Goal: Task Accomplishment & Management: Manage account settings

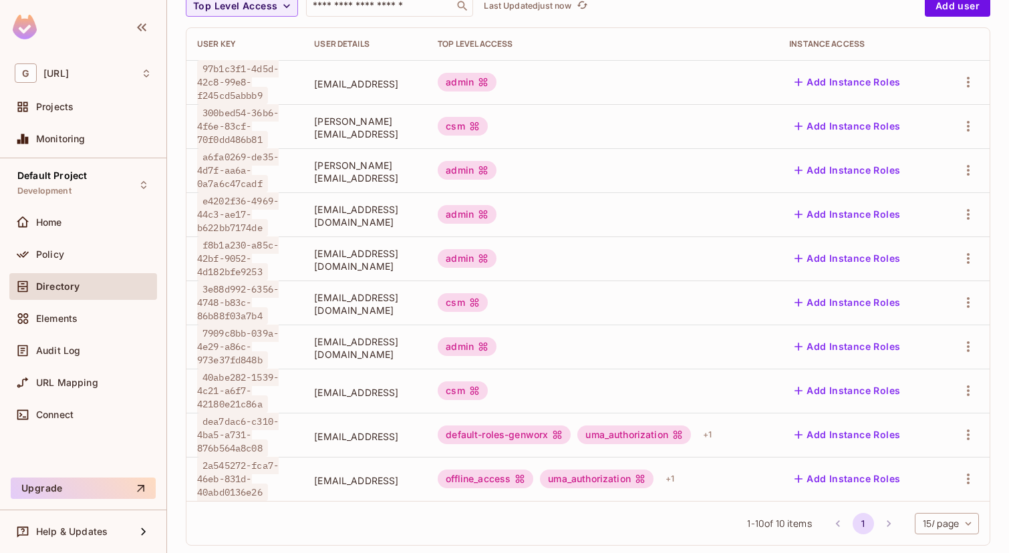
scroll to position [160, 0]
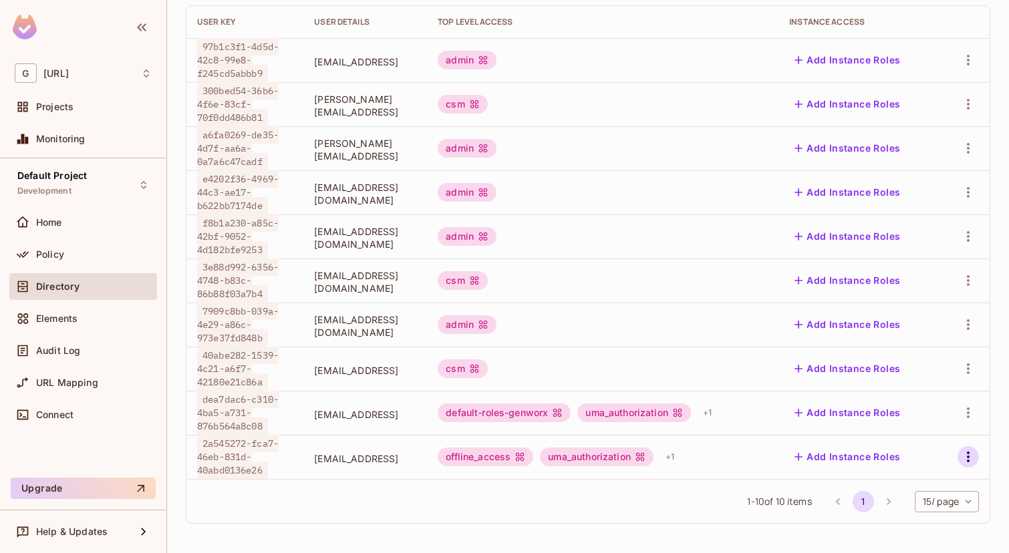
click at [965, 454] on icon "button" at bounding box center [969, 457] width 16 height 16
click at [908, 525] on div "Delete User" at bounding box center [915, 522] width 53 height 13
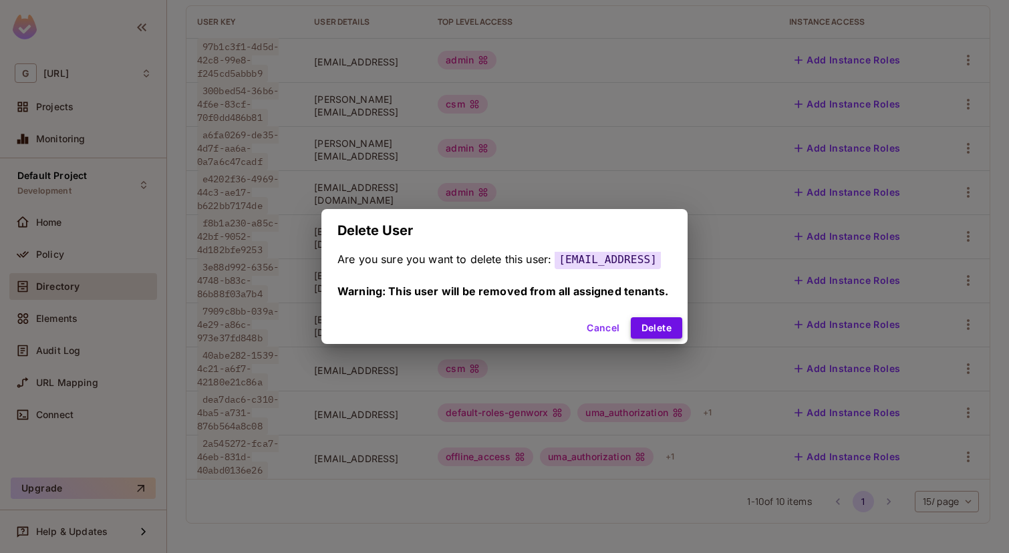
click at [674, 332] on button "Delete" at bounding box center [656, 327] width 51 height 21
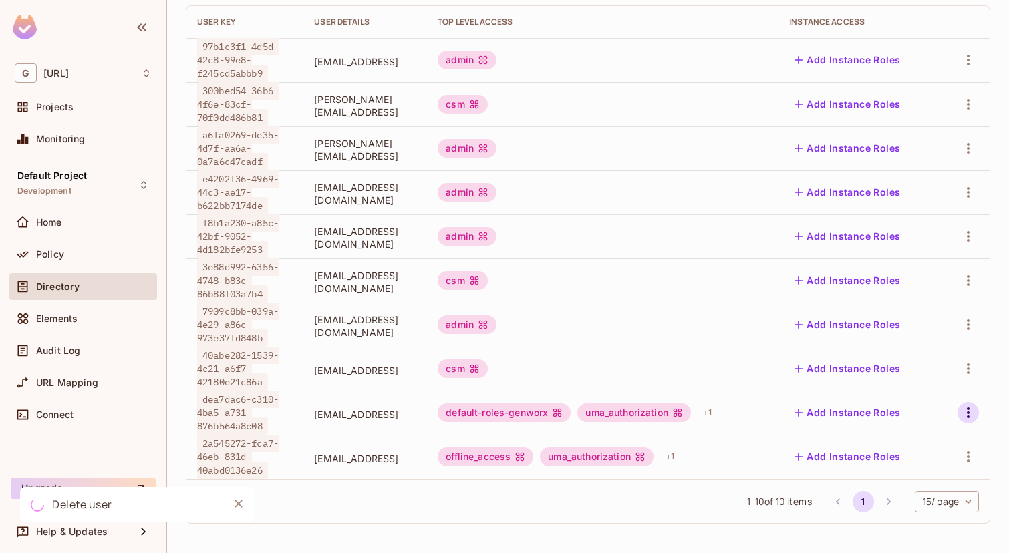
click at [969, 410] on icon "button" at bounding box center [969, 413] width 16 height 16
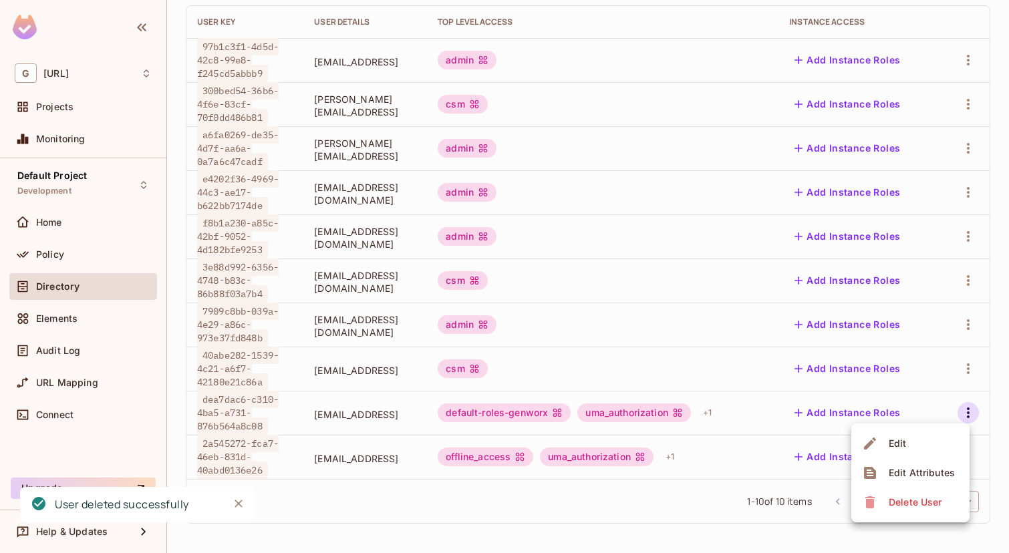
click at [900, 508] on div "Delete User" at bounding box center [915, 502] width 53 height 13
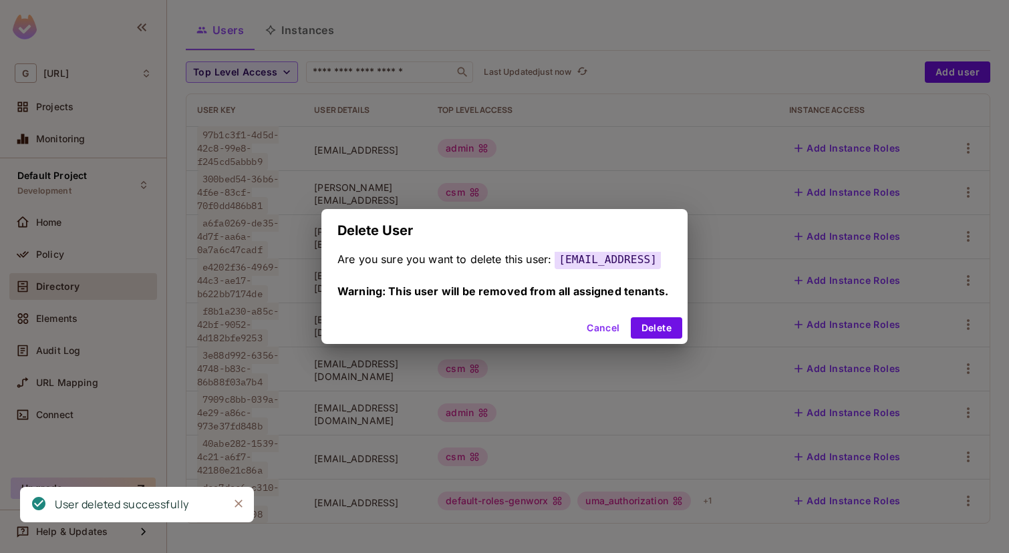
scroll to position [72, 0]
click at [665, 334] on button "Delete" at bounding box center [656, 327] width 51 height 21
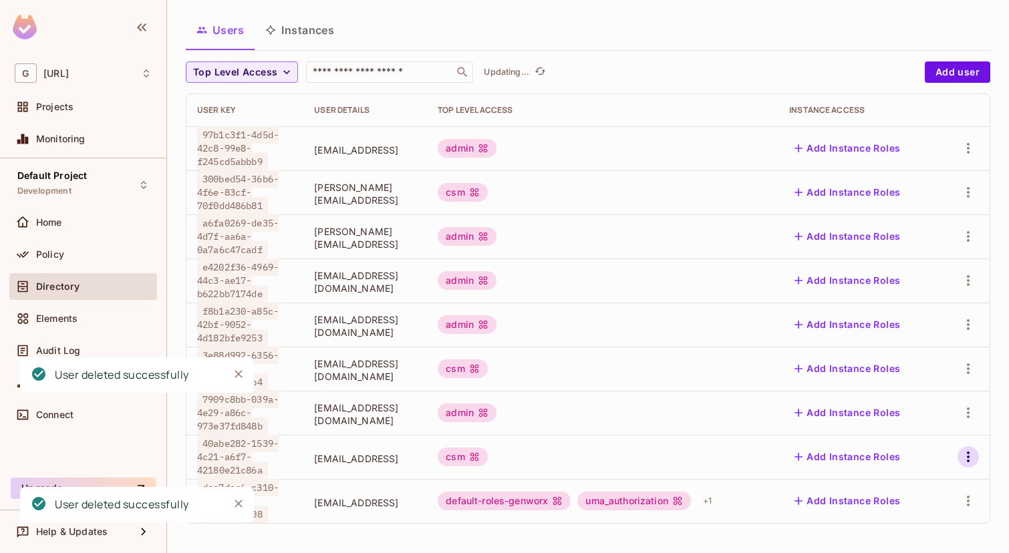
scroll to position [27, 0]
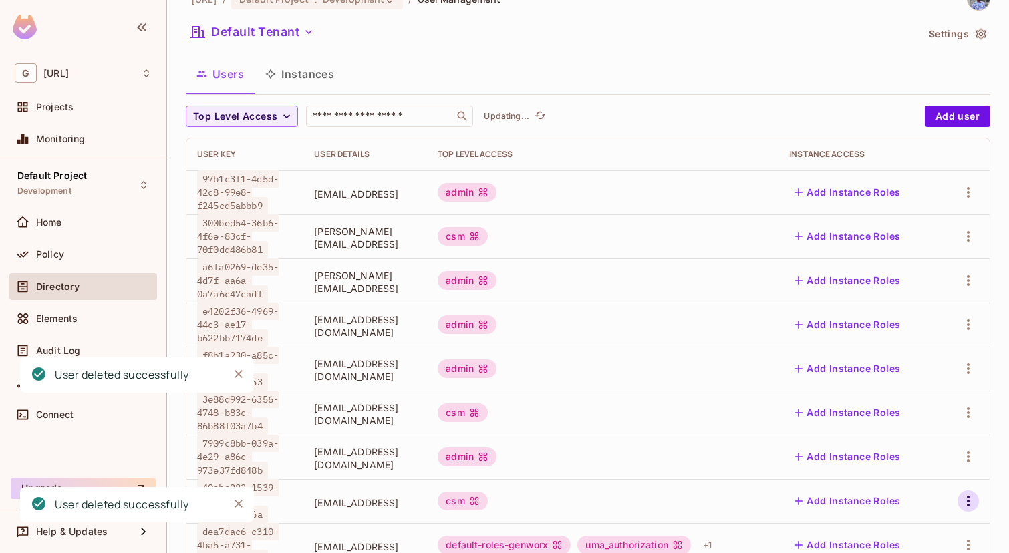
click at [971, 457] on icon "button" at bounding box center [969, 457] width 16 height 16
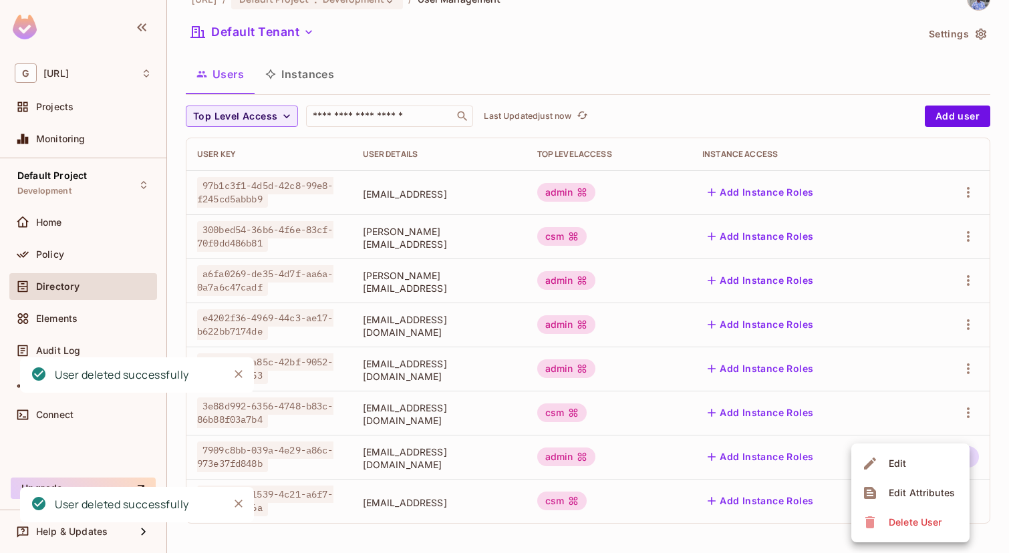
click at [937, 523] on div "Delete User" at bounding box center [915, 522] width 53 height 13
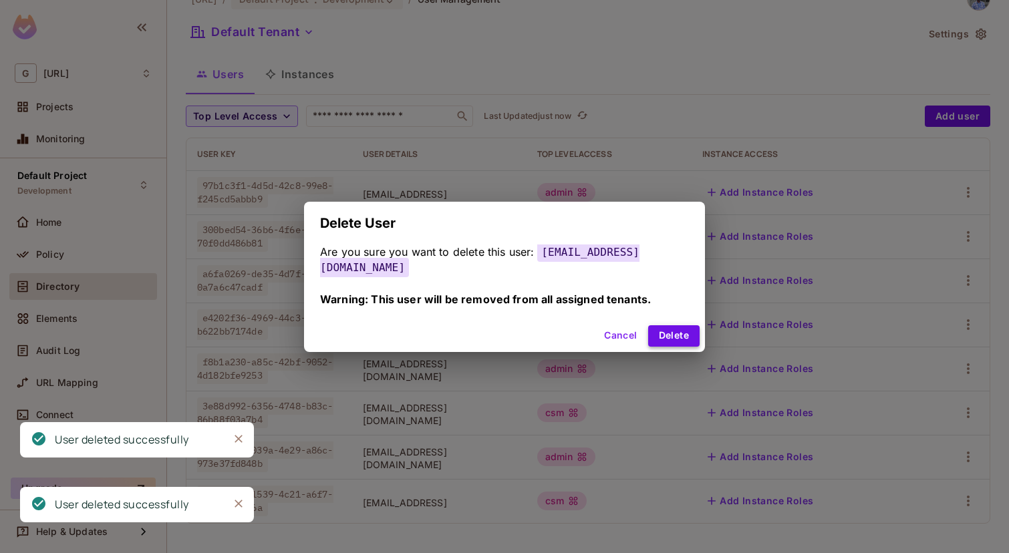
click at [664, 326] on button "Delete" at bounding box center [673, 336] width 51 height 21
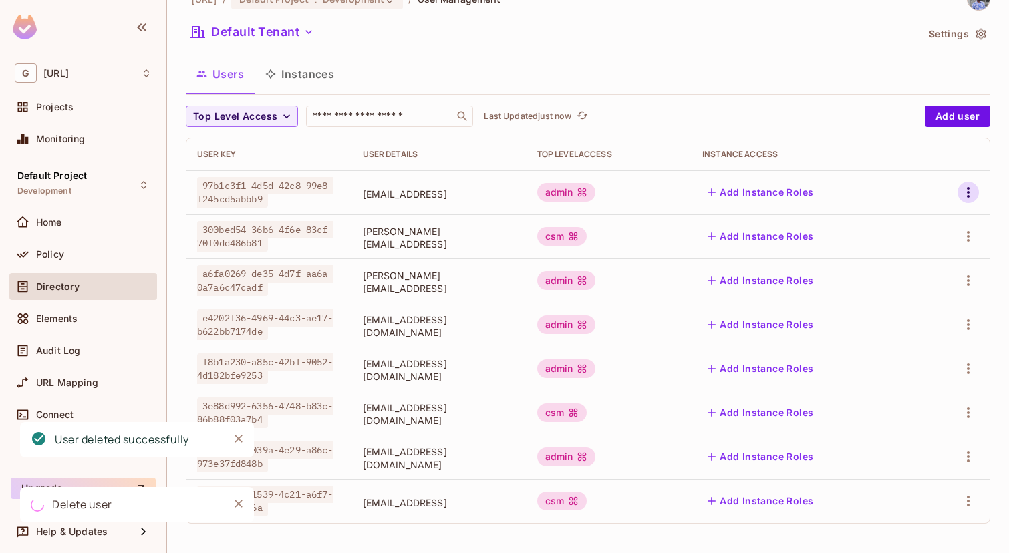
click at [965, 187] on icon "button" at bounding box center [969, 192] width 16 height 16
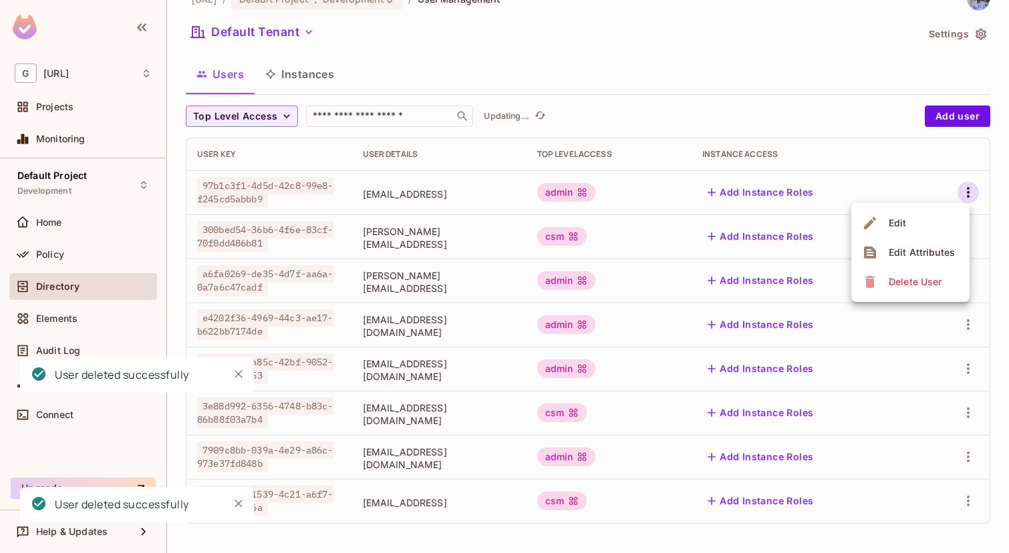
scroll to position [0, 0]
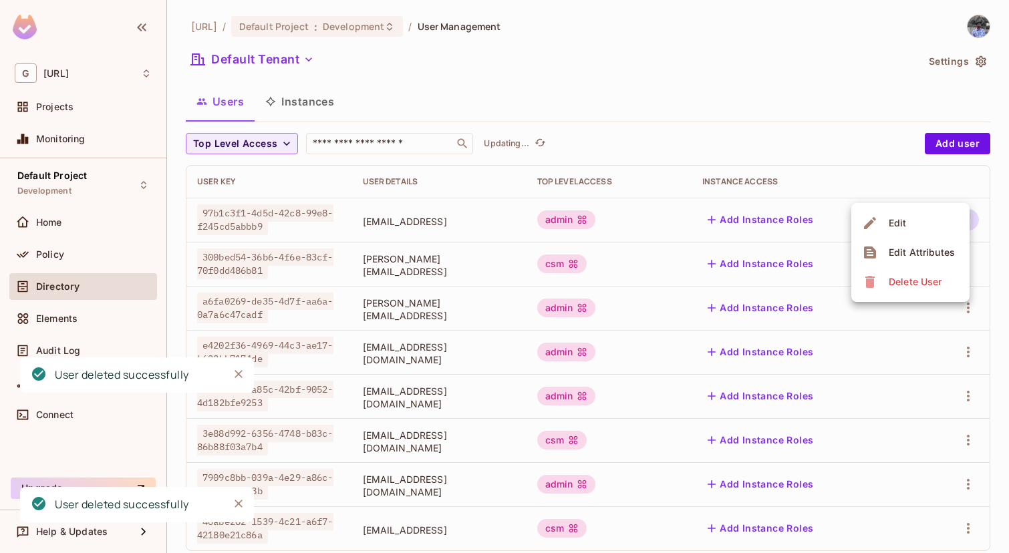
click at [904, 263] on span "Edit Attributes" at bounding box center [922, 252] width 74 height 21
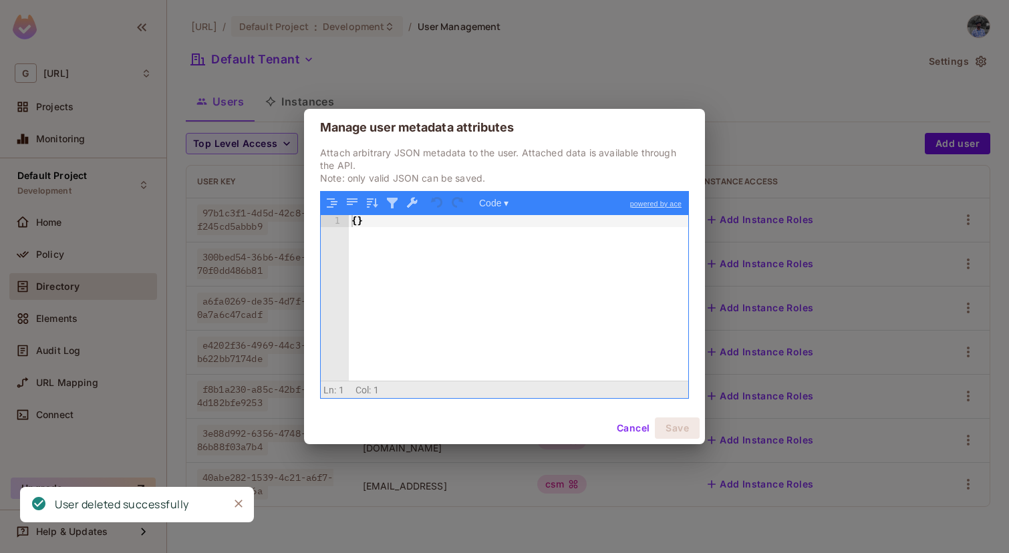
click at [625, 430] on button "Cancel" at bounding box center [633, 428] width 43 height 21
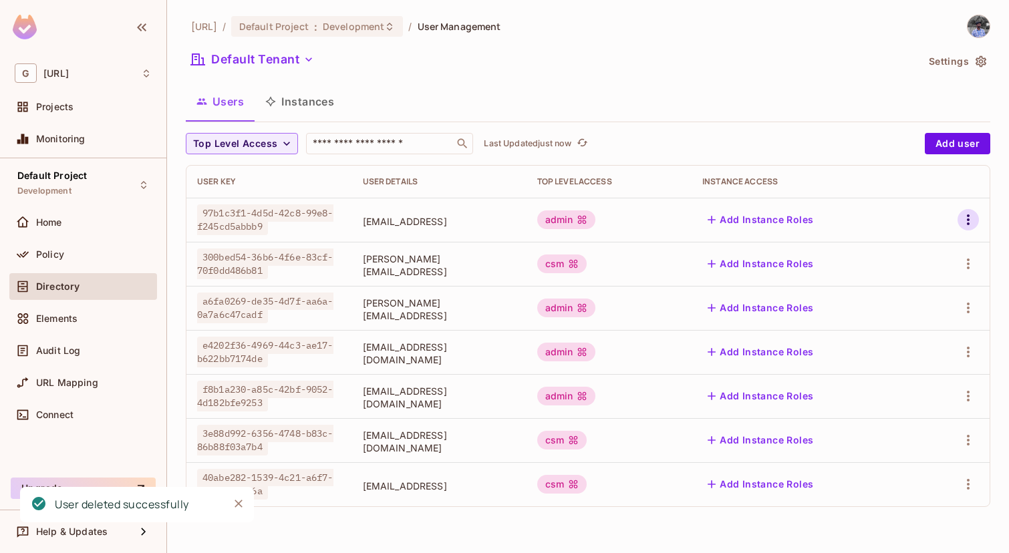
click at [969, 219] on icon "button" at bounding box center [969, 220] width 16 height 16
click at [920, 311] on div "Delete User" at bounding box center [915, 309] width 53 height 13
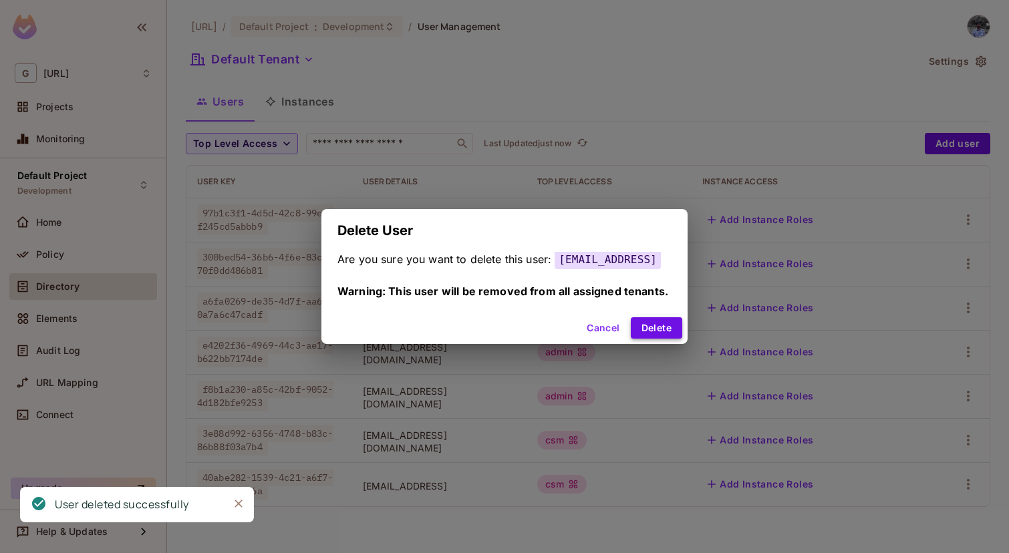
click at [679, 327] on button "Delete" at bounding box center [656, 327] width 51 height 21
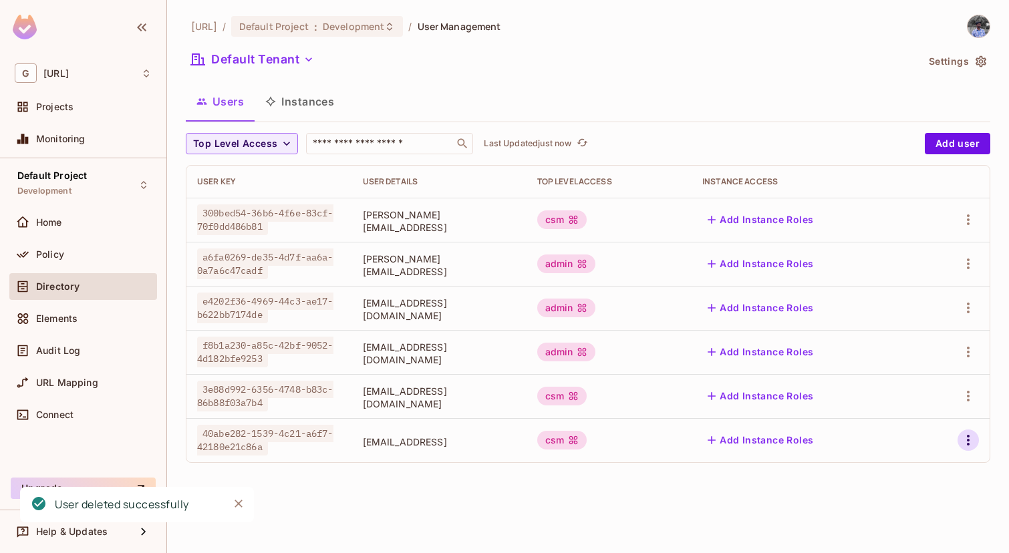
click at [968, 438] on icon "button" at bounding box center [969, 440] width 16 height 16
click at [919, 519] on div "Delete User" at bounding box center [915, 522] width 53 height 13
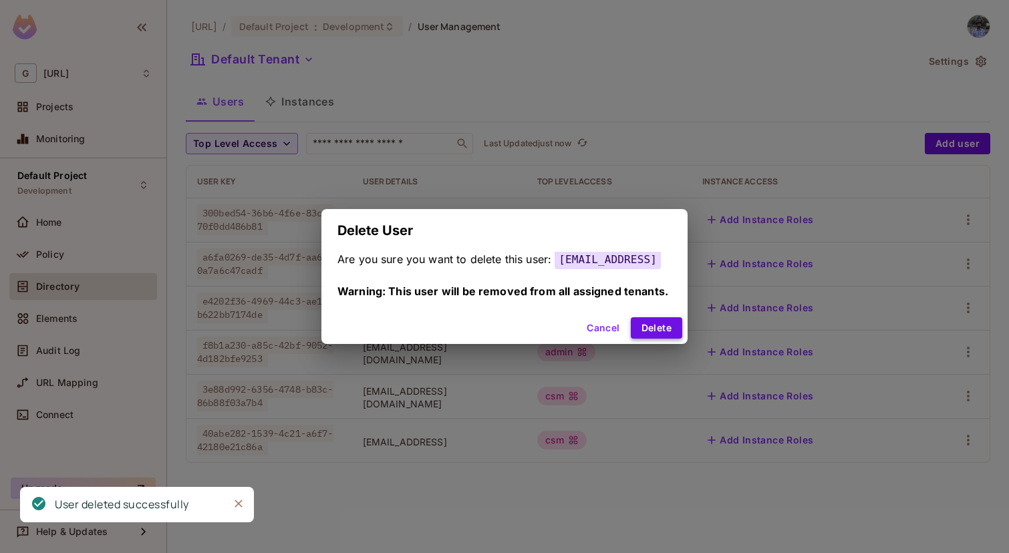
click at [659, 335] on button "Delete" at bounding box center [656, 327] width 51 height 21
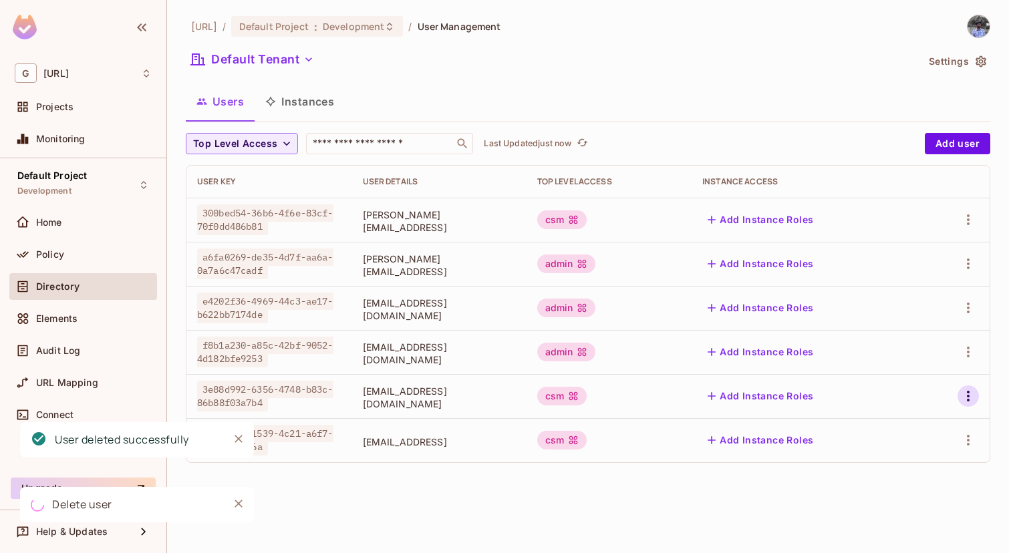
click at [969, 403] on icon "button" at bounding box center [969, 396] width 16 height 16
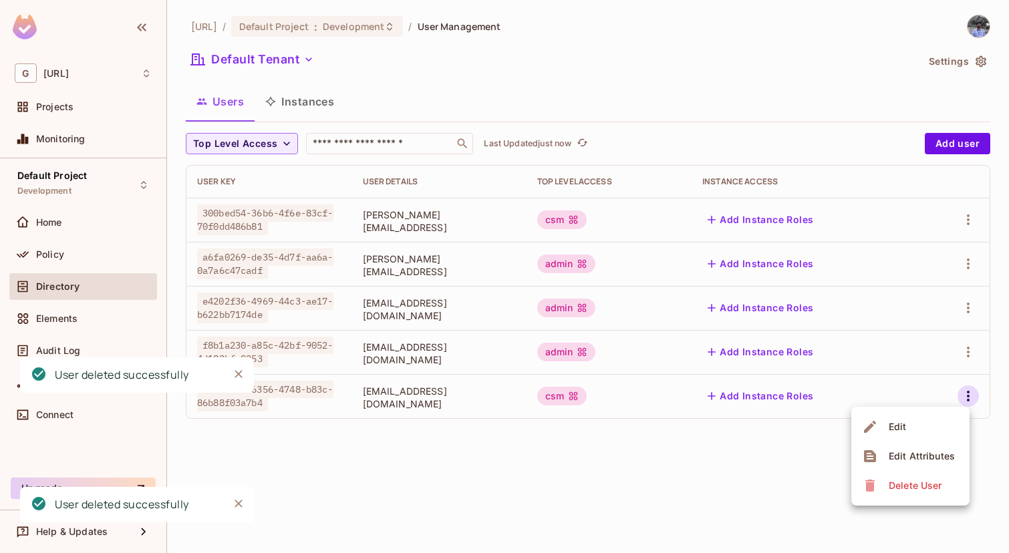
click at [908, 497] on li "Delete User" at bounding box center [911, 485] width 118 height 29
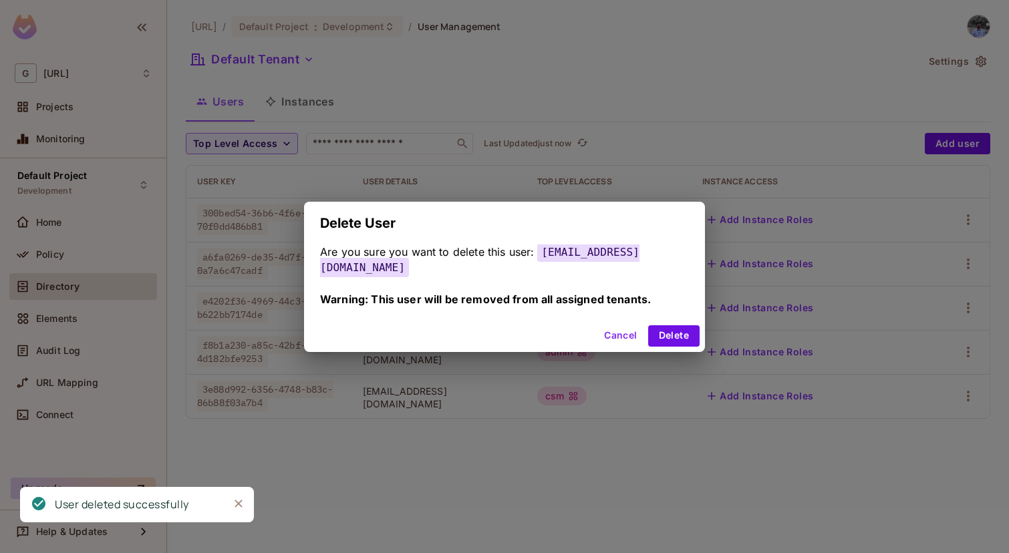
click at [676, 340] on div "Cancel Delete" at bounding box center [504, 336] width 401 height 32
click at [672, 326] on button "Delete" at bounding box center [673, 336] width 51 height 21
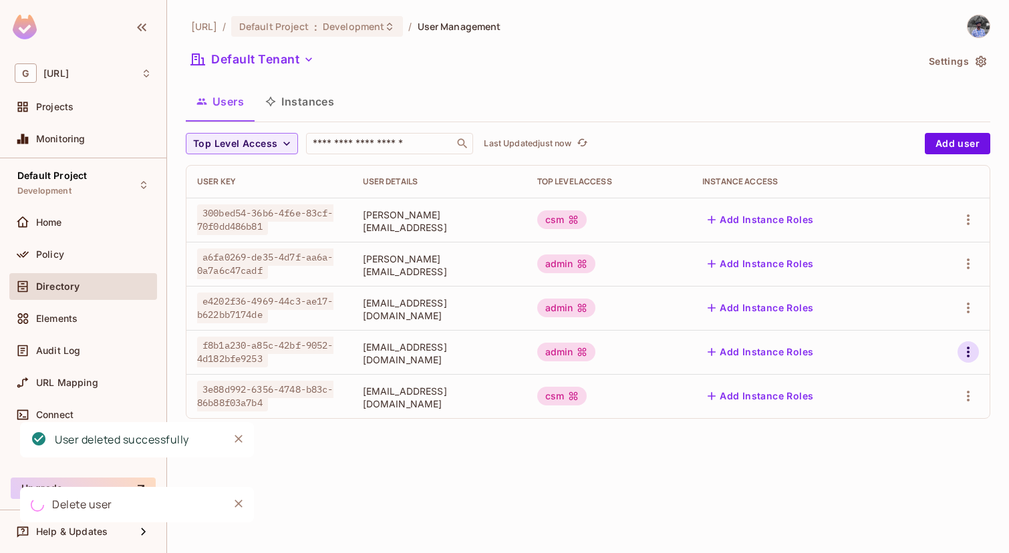
click at [967, 354] on icon "button" at bounding box center [969, 352] width 16 height 16
click at [912, 442] on div "Delete User" at bounding box center [915, 441] width 53 height 13
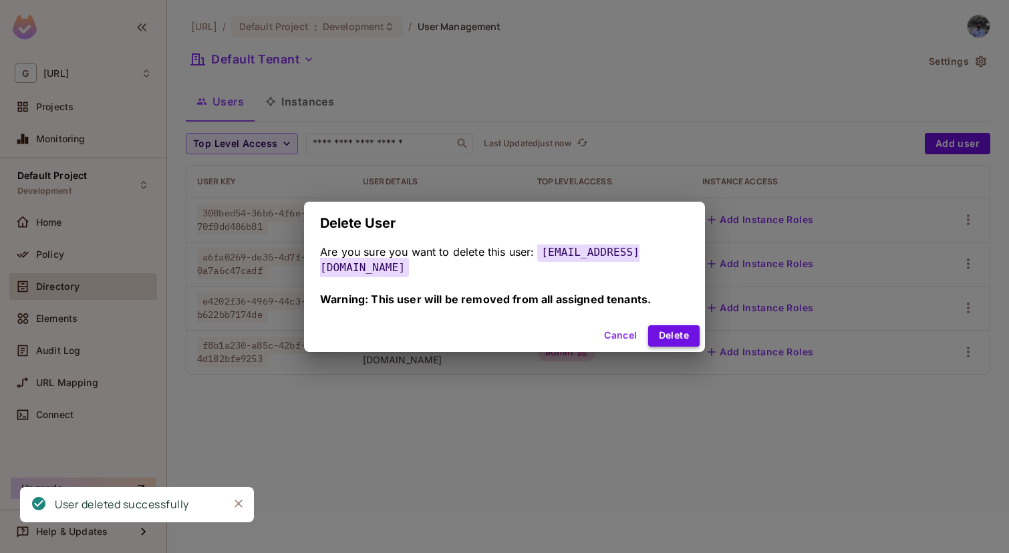
click at [676, 326] on button "Delete" at bounding box center [673, 336] width 51 height 21
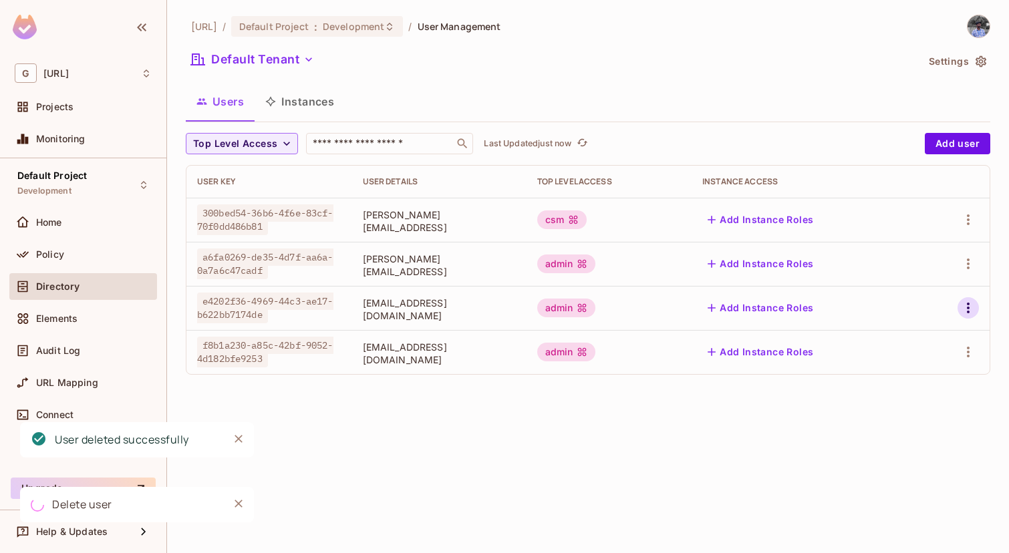
click at [964, 302] on icon "button" at bounding box center [969, 308] width 16 height 16
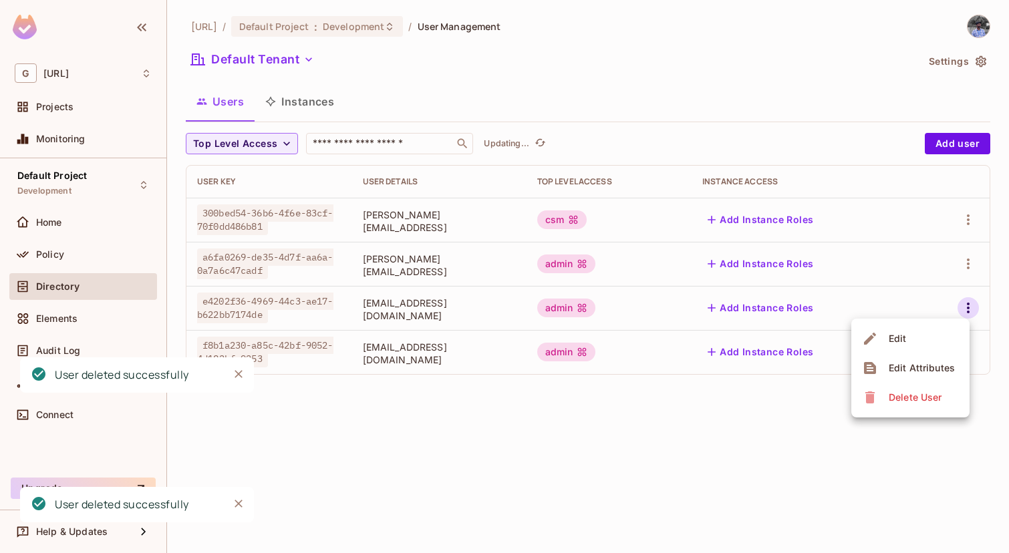
click at [913, 399] on div "Delete User" at bounding box center [915, 397] width 53 height 13
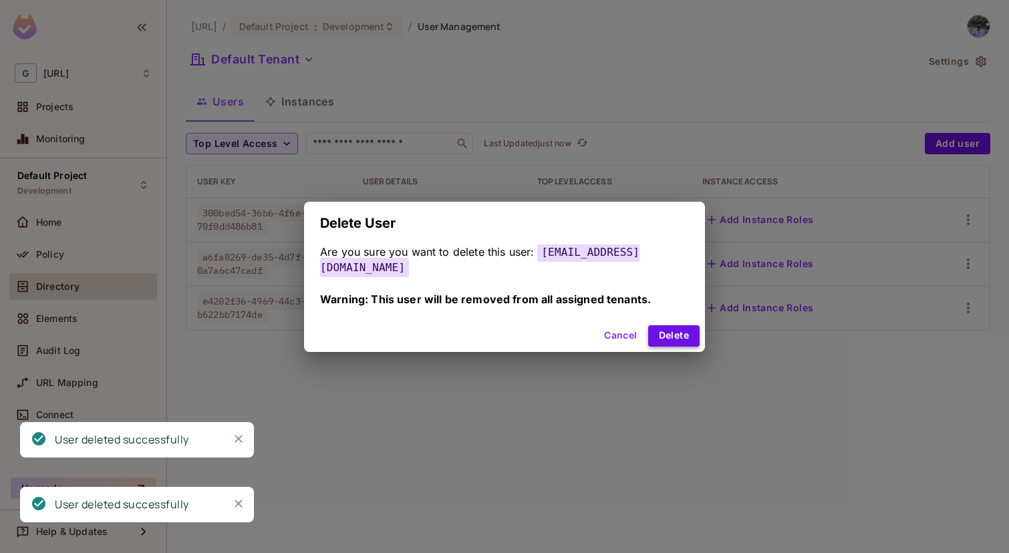
click at [673, 336] on button "Delete" at bounding box center [673, 336] width 51 height 21
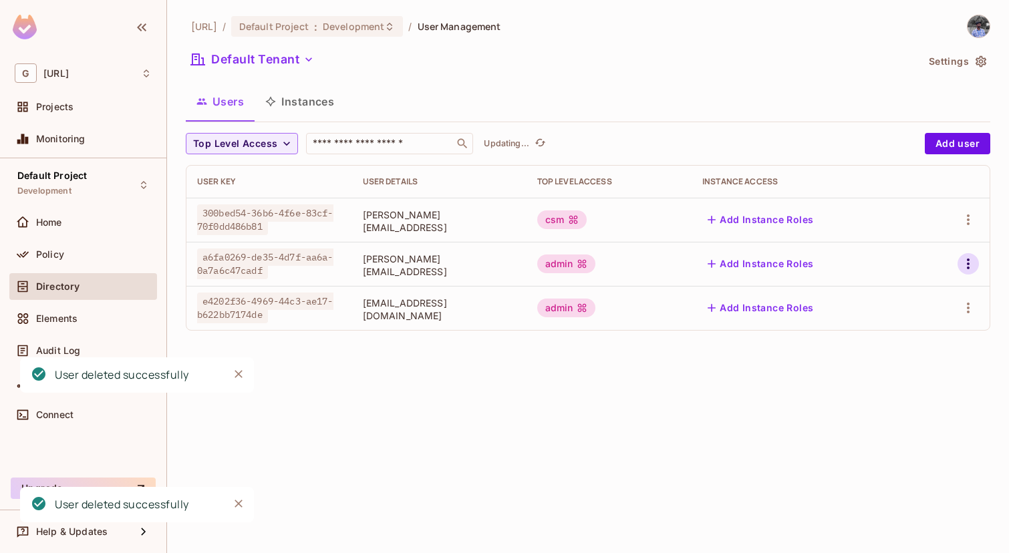
click at [967, 263] on icon "button" at bounding box center [968, 264] width 3 height 11
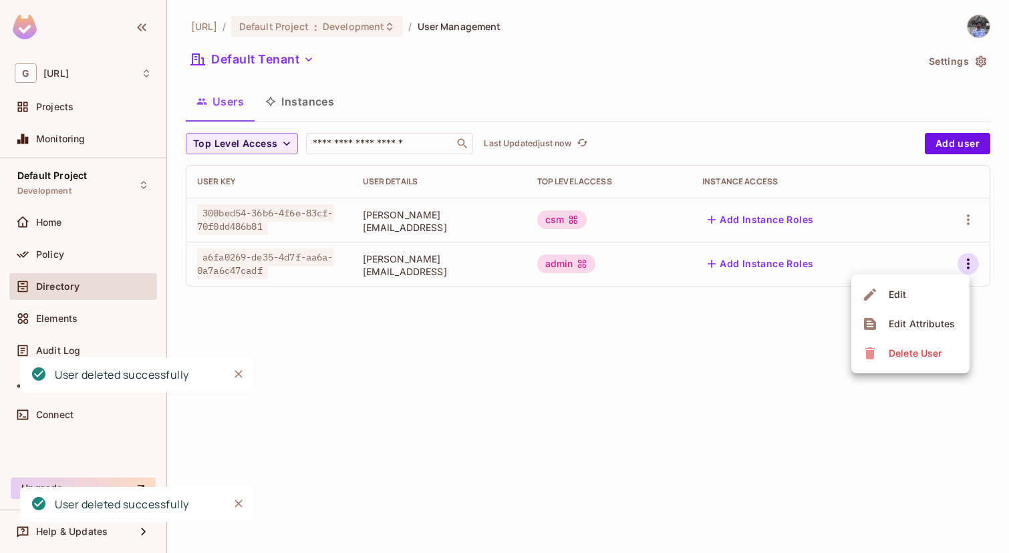
click at [914, 359] on div "Delete User" at bounding box center [915, 353] width 53 height 13
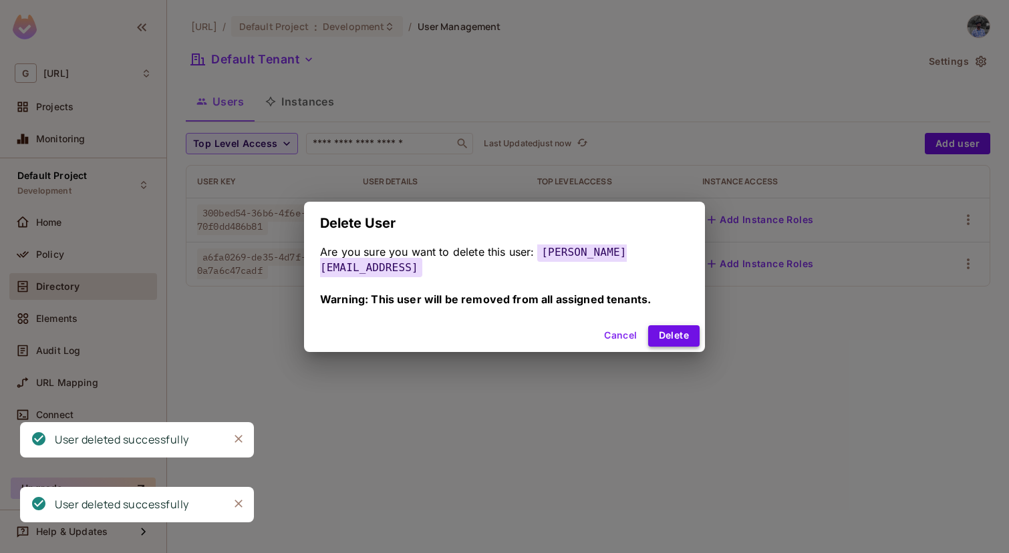
click at [673, 326] on button "Delete" at bounding box center [673, 336] width 51 height 21
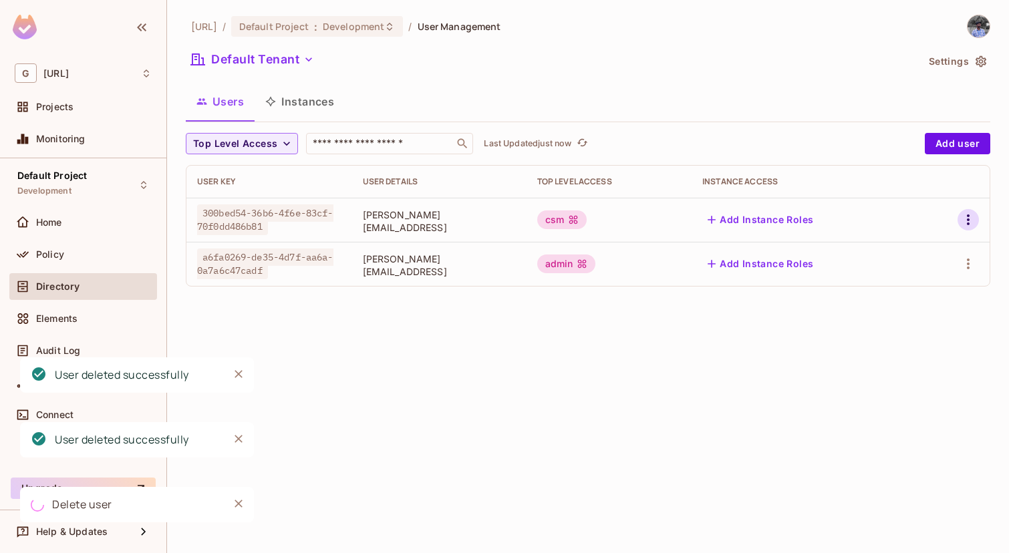
click at [973, 223] on icon "button" at bounding box center [969, 220] width 16 height 16
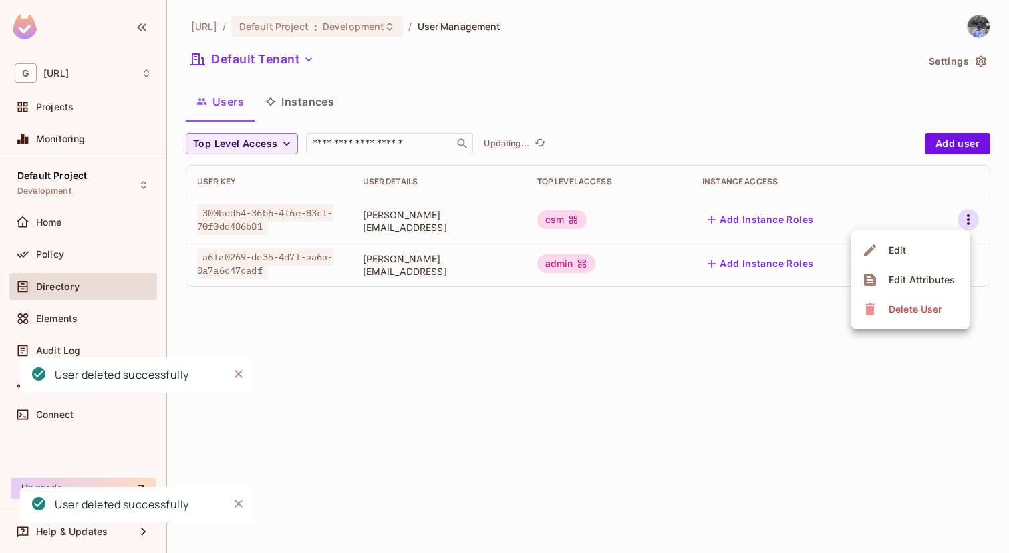
click at [918, 309] on div "Delete User" at bounding box center [915, 309] width 53 height 13
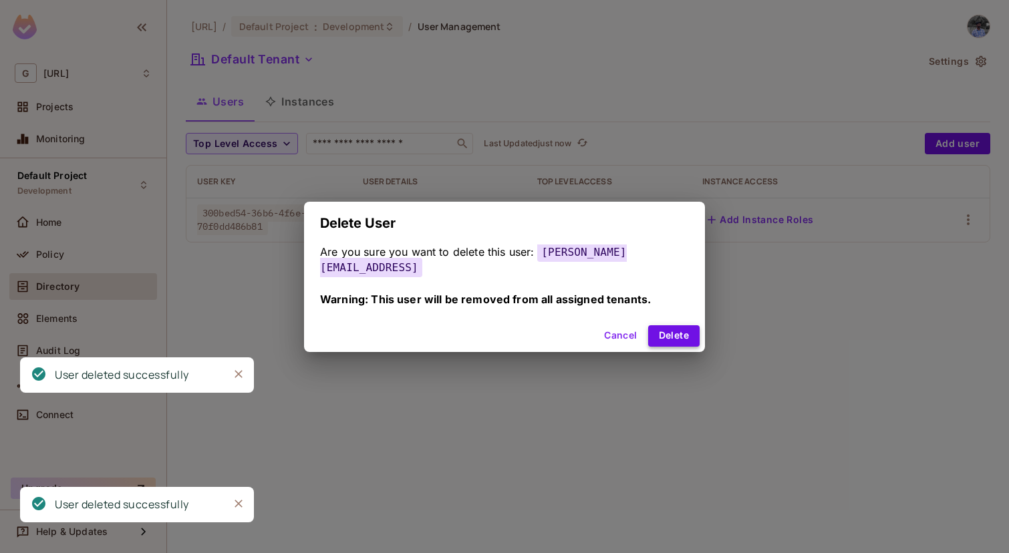
click at [653, 326] on button "Delete" at bounding box center [673, 336] width 51 height 21
